Goal: Information Seeking & Learning: Check status

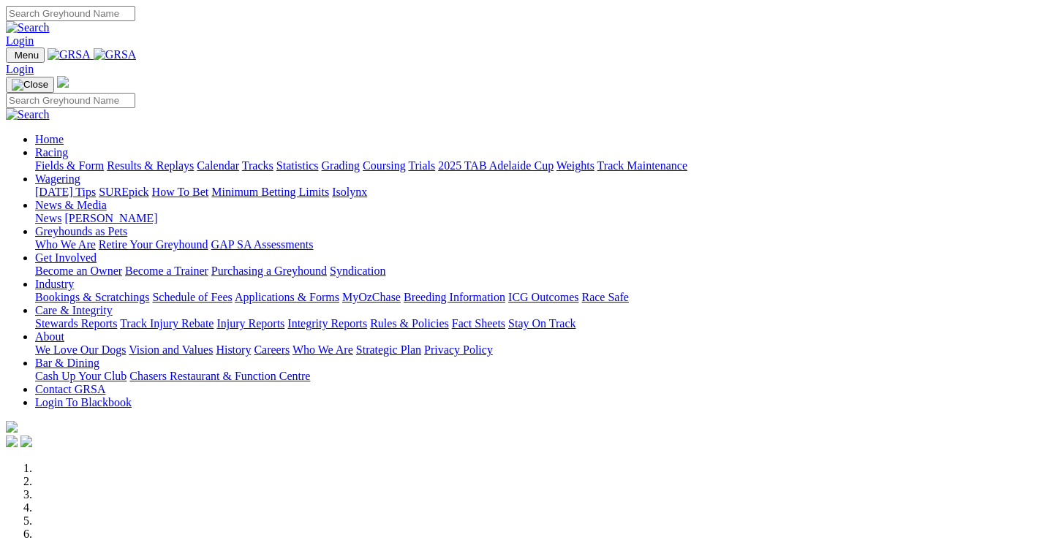
click at [68, 146] on link "Racing" at bounding box center [51, 152] width 33 height 12
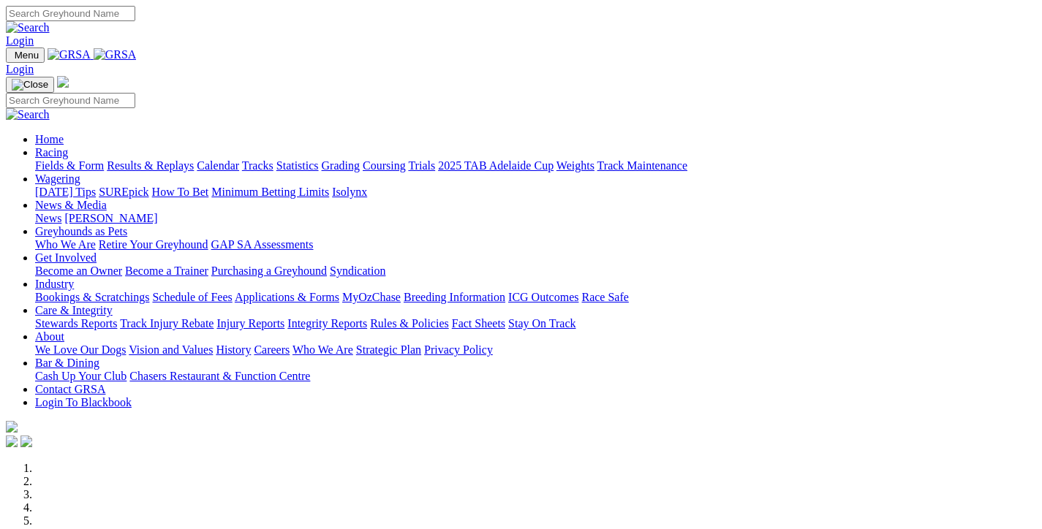
click at [194, 159] on link "Results & Replays" at bounding box center [150, 165] width 87 height 12
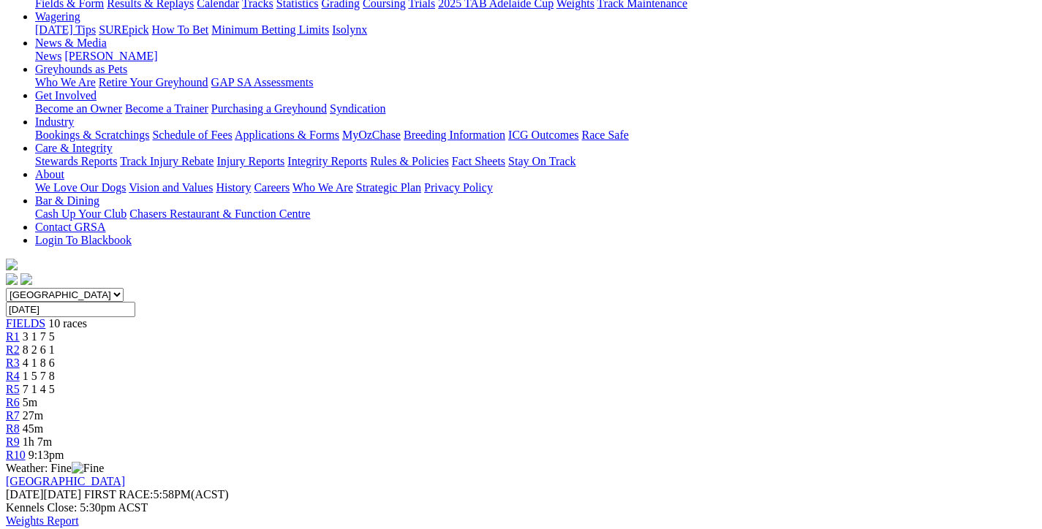
scroll to position [146, 0]
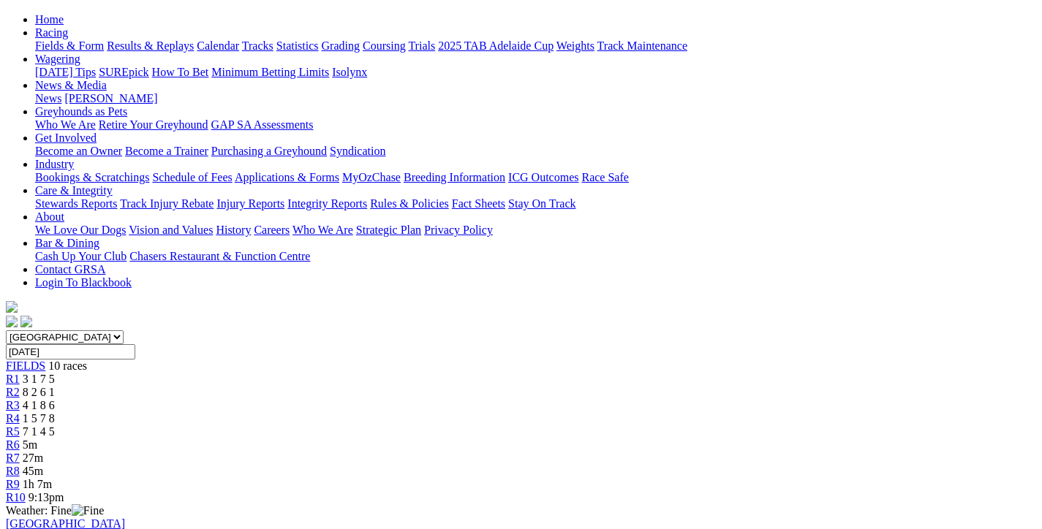
click at [545, 425] on div "R5 7 1 4 5" at bounding box center [521, 431] width 1030 height 13
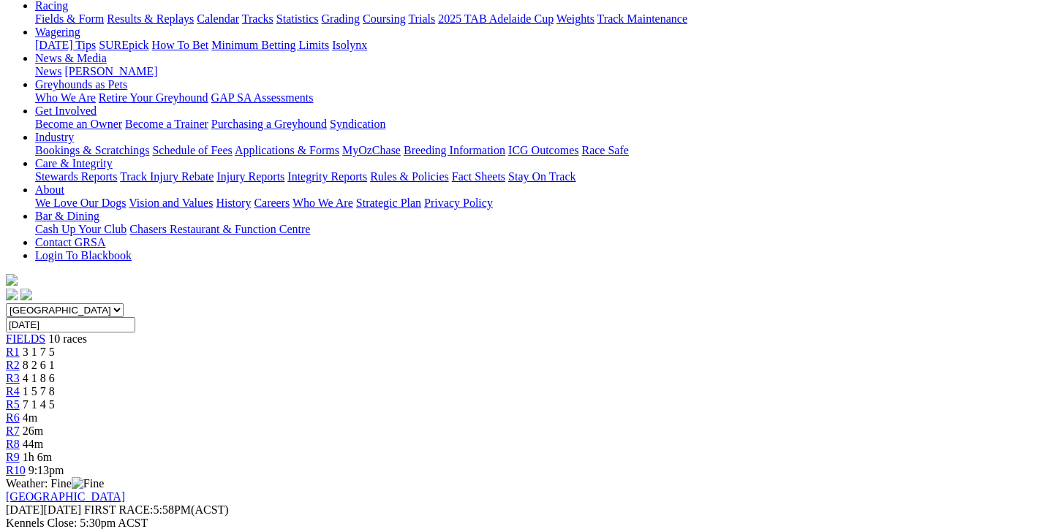
scroll to position [219, 0]
